Goal: Task Accomplishment & Management: Use online tool/utility

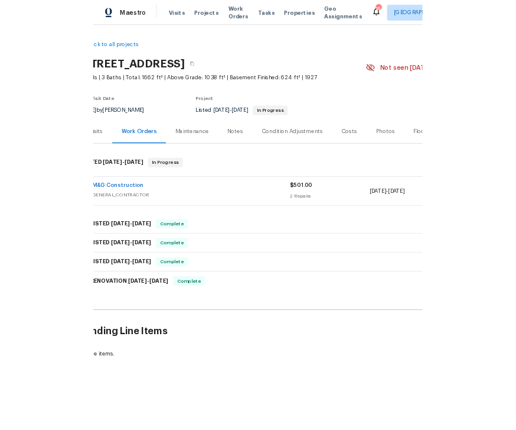
scroll to position [0, 22]
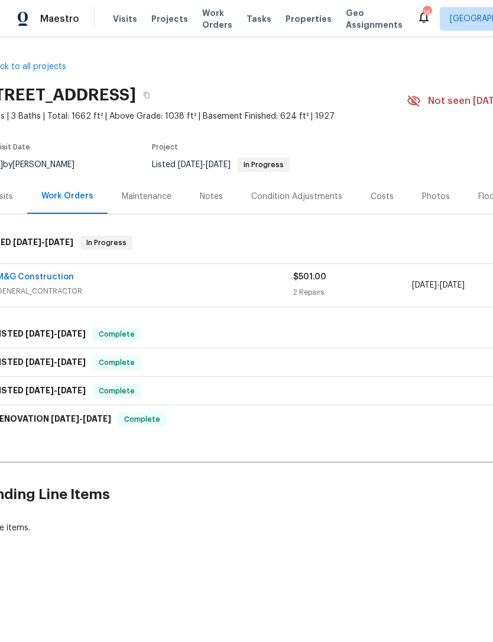
click at [66, 273] on link "M&G Construction" at bounding box center [34, 277] width 77 height 8
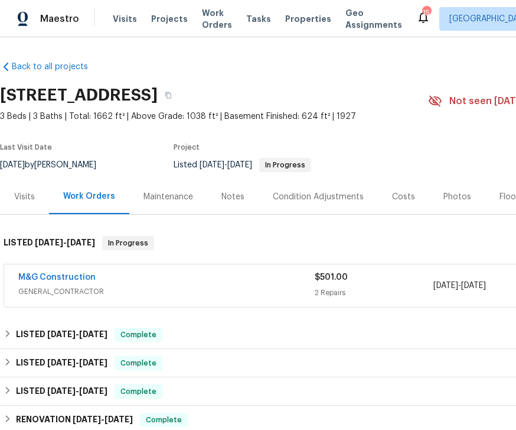
click at [139, 289] on span "GENERAL_CONTRACTOR" at bounding box center [166, 291] width 297 height 12
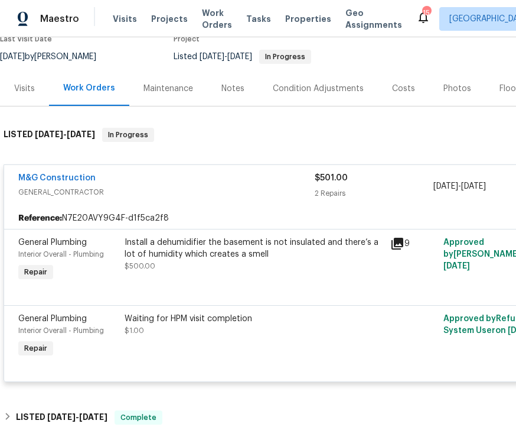
scroll to position [108, 0]
click at [402, 248] on icon at bounding box center [398, 243] width 14 height 14
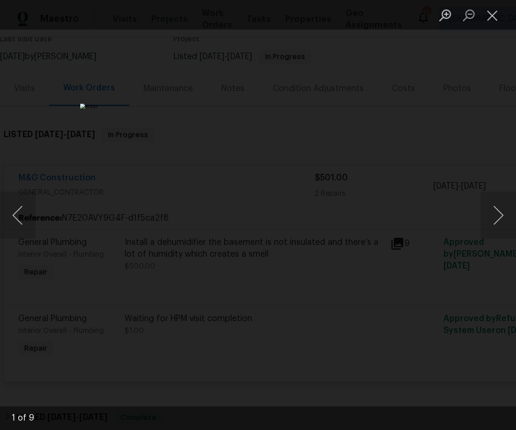
click at [487, 212] on button "Next image" at bounding box center [498, 214] width 35 height 47
click at [486, 211] on button "Next image" at bounding box center [498, 214] width 35 height 47
click at [498, 18] on button "Close lightbox" at bounding box center [493, 15] width 24 height 21
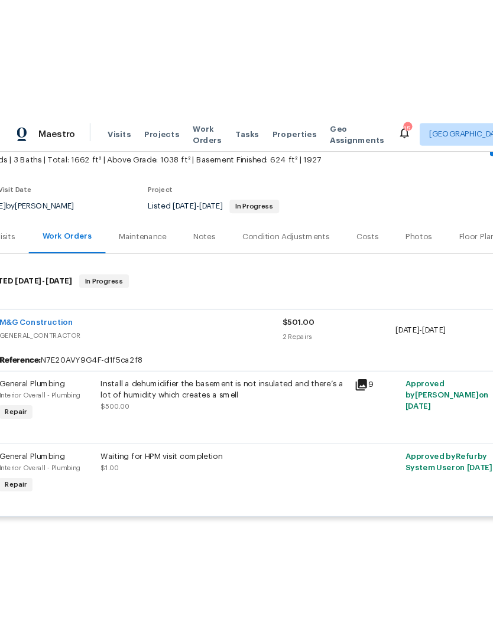
scroll to position [70, 21]
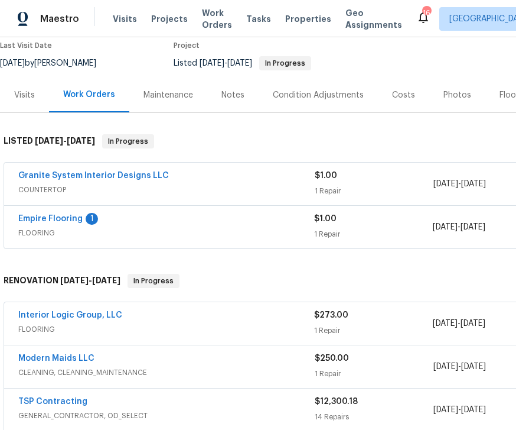
scroll to position [119, 1]
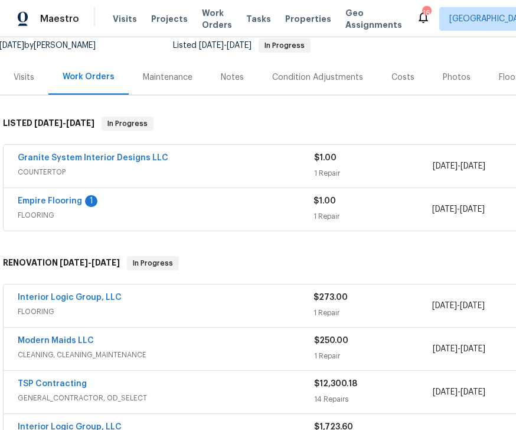
click at [136, 205] on div "Empire Flooring 1" at bounding box center [166, 202] width 296 height 14
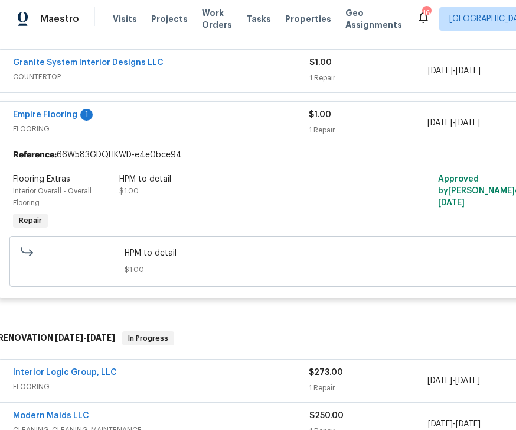
scroll to position [215, 4]
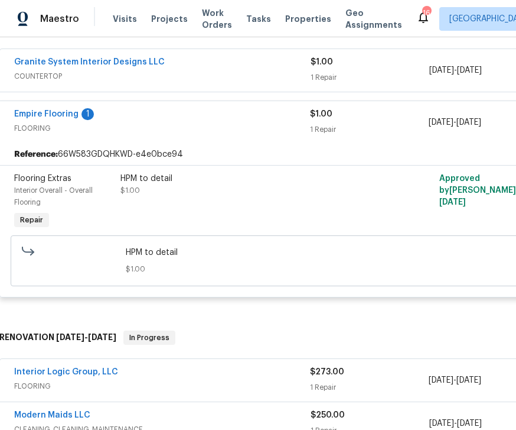
click at [61, 112] on link "Empire Flooring" at bounding box center [46, 114] width 64 height 8
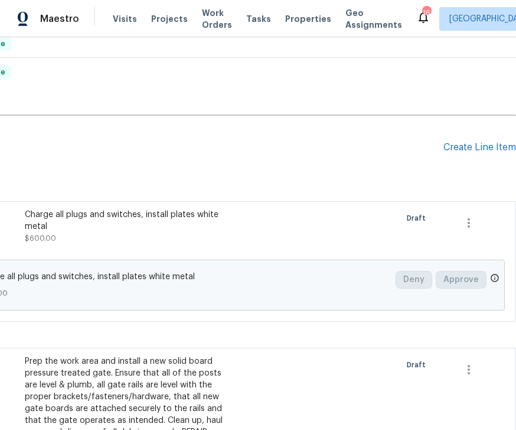
scroll to position [559, 151]
click at [496, 144] on div "Create Line Item" at bounding box center [480, 147] width 73 height 11
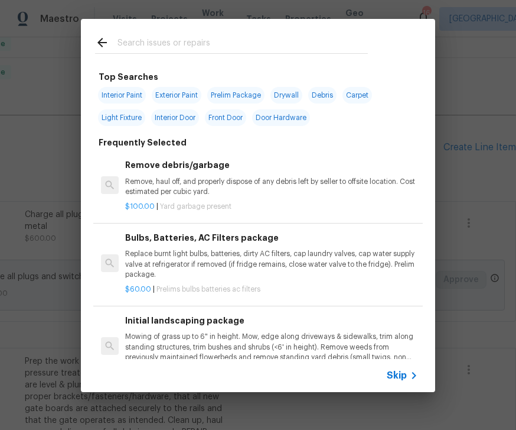
click at [499, 66] on div "Top Searches Interior Paint Exterior Paint Prelim Package Drywall Debris Carpet…" at bounding box center [258, 205] width 516 height 411
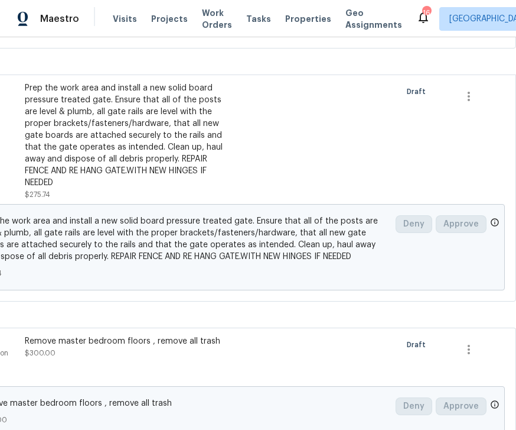
scroll to position [832, 151]
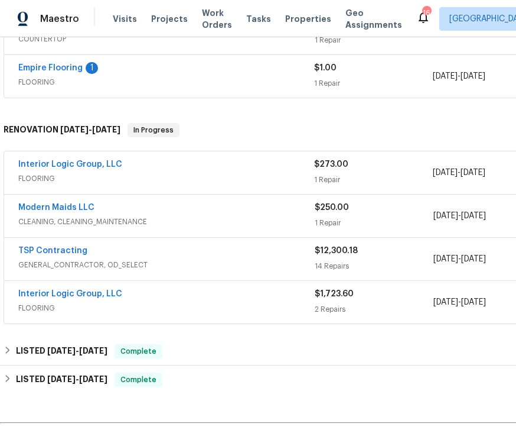
scroll to position [251, 0]
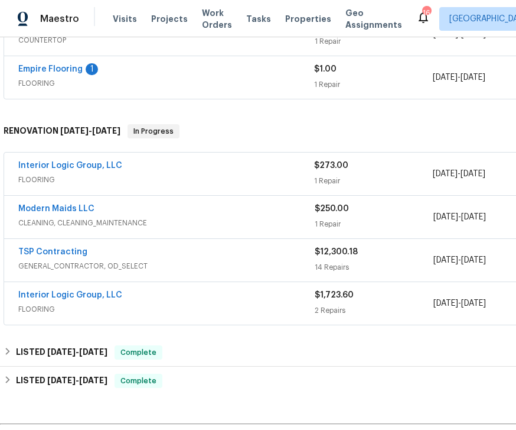
click at [63, 71] on link "Empire Flooring" at bounding box center [50, 69] width 64 height 8
